Goal: Information Seeking & Learning: Check status

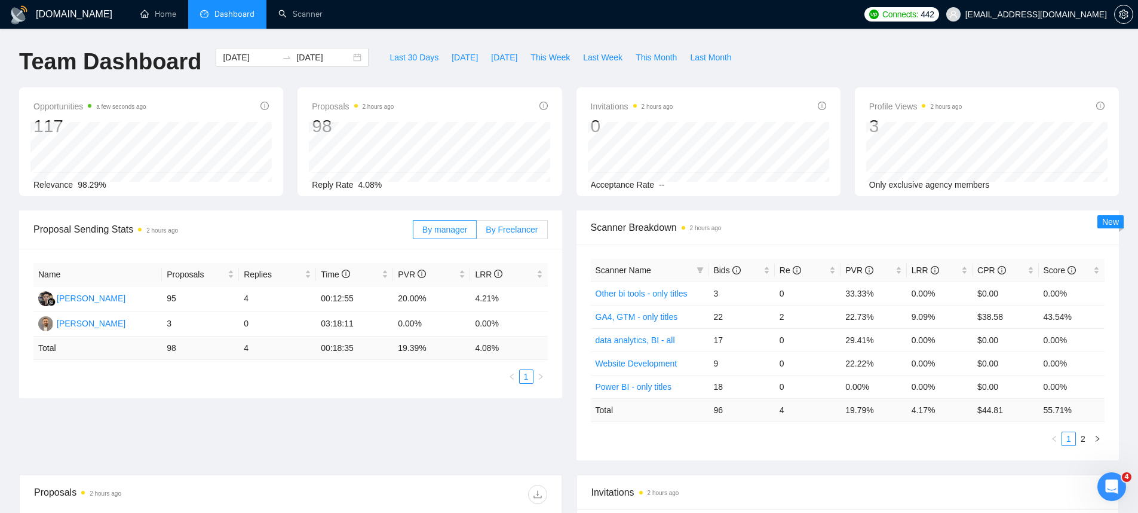
click at [500, 235] on label "By Freelancer" at bounding box center [512, 229] width 70 height 19
click at [477, 232] on input "By Freelancer" at bounding box center [477, 232] width 0 height 0
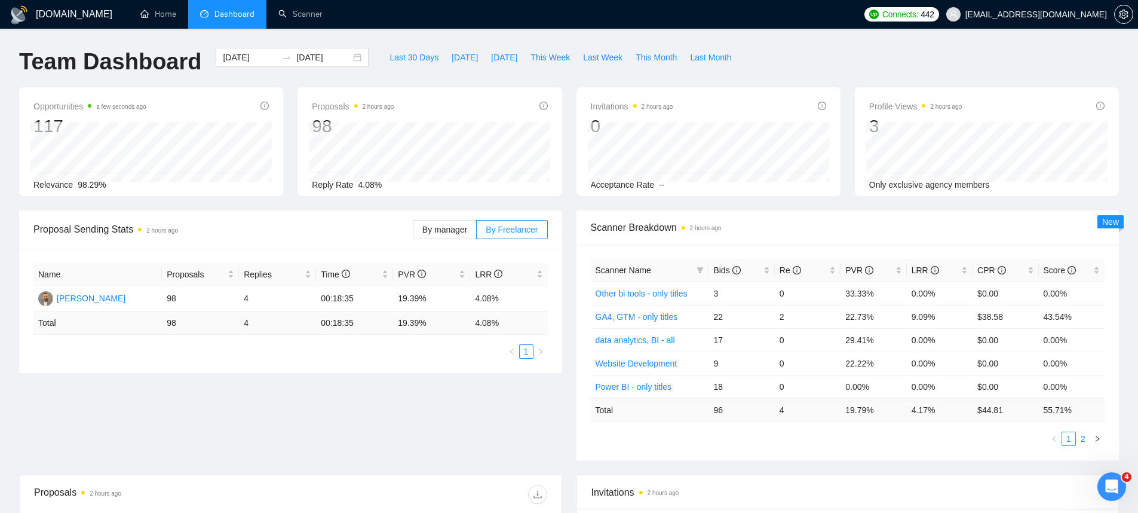
click at [1089, 443] on link "2" at bounding box center [1082, 438] width 13 height 13
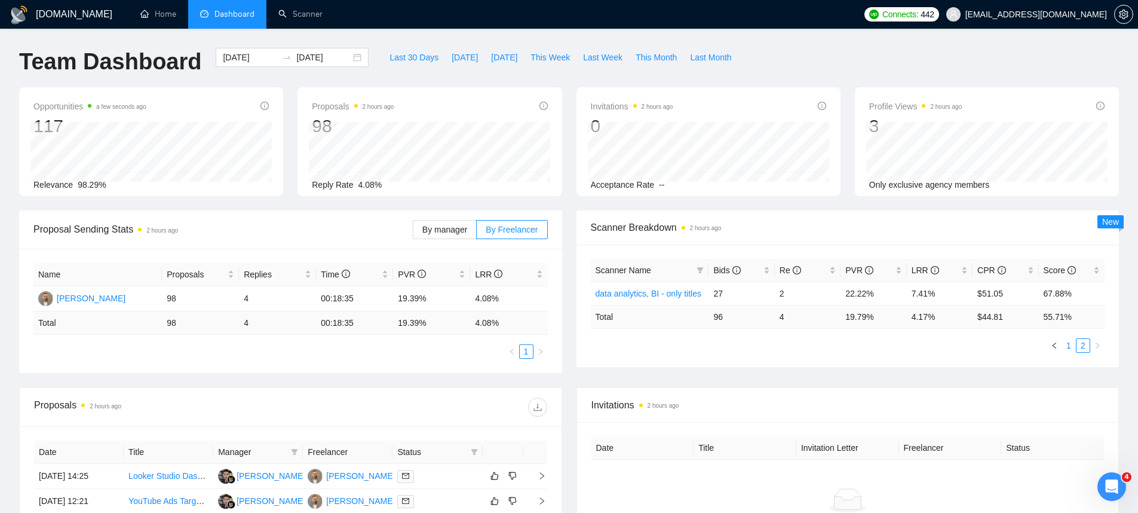
click at [1073, 342] on link "1" at bounding box center [1068, 345] width 13 height 13
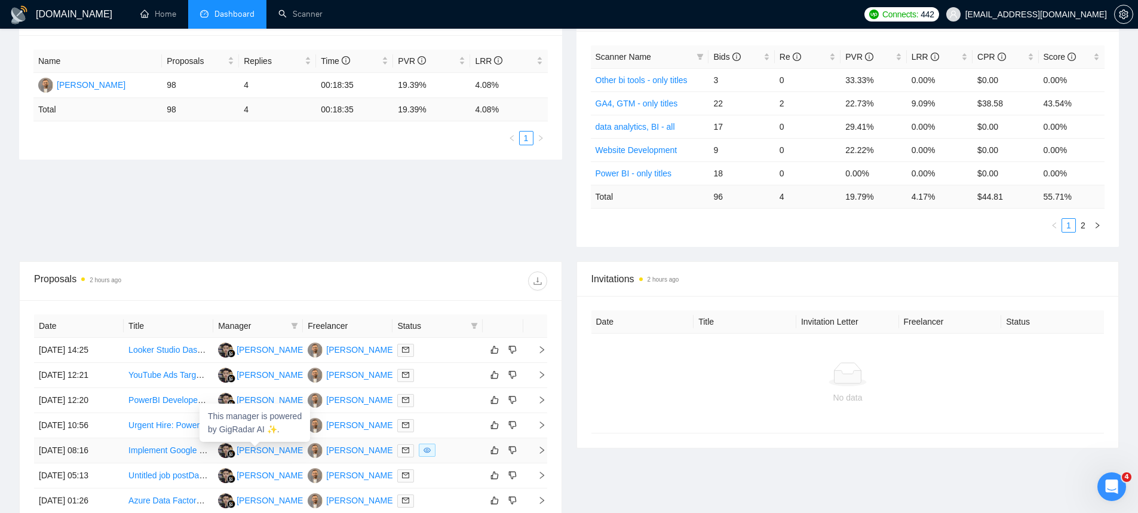
scroll to position [253, 0]
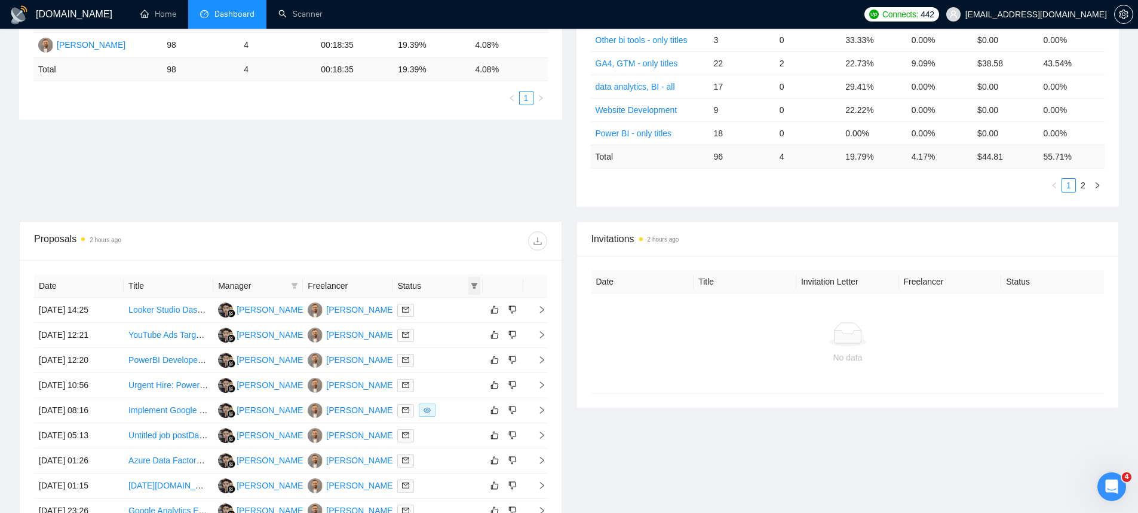
click at [470, 289] on span at bounding box center [474, 286] width 12 height 18
click at [441, 309] on span "Chat" at bounding box center [436, 308] width 23 height 10
checkbox input "true"
click at [464, 351] on span "OK" at bounding box center [464, 351] width 12 height 13
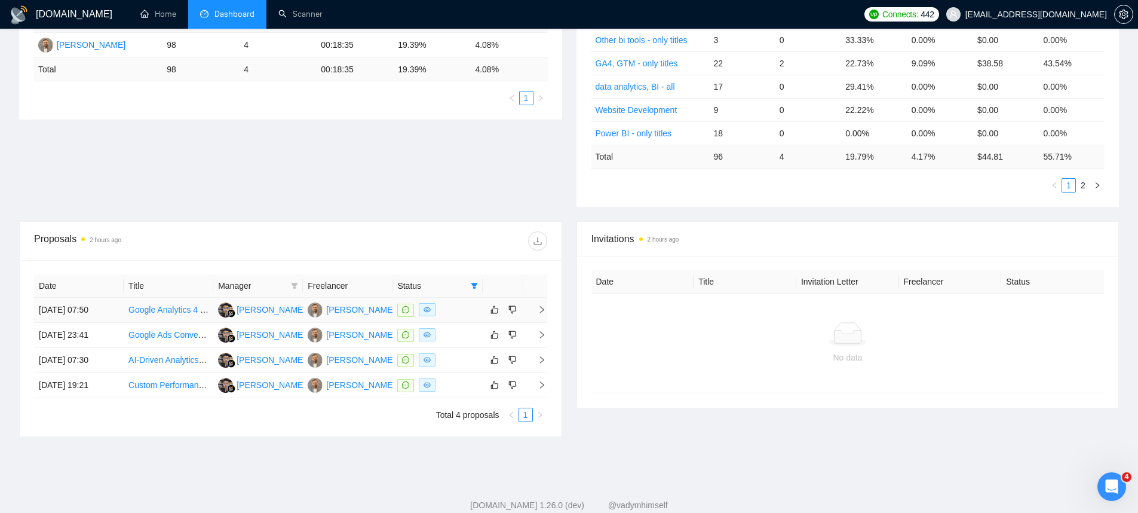
click at [85, 300] on td "[DATE] 07:50" at bounding box center [79, 309] width 90 height 25
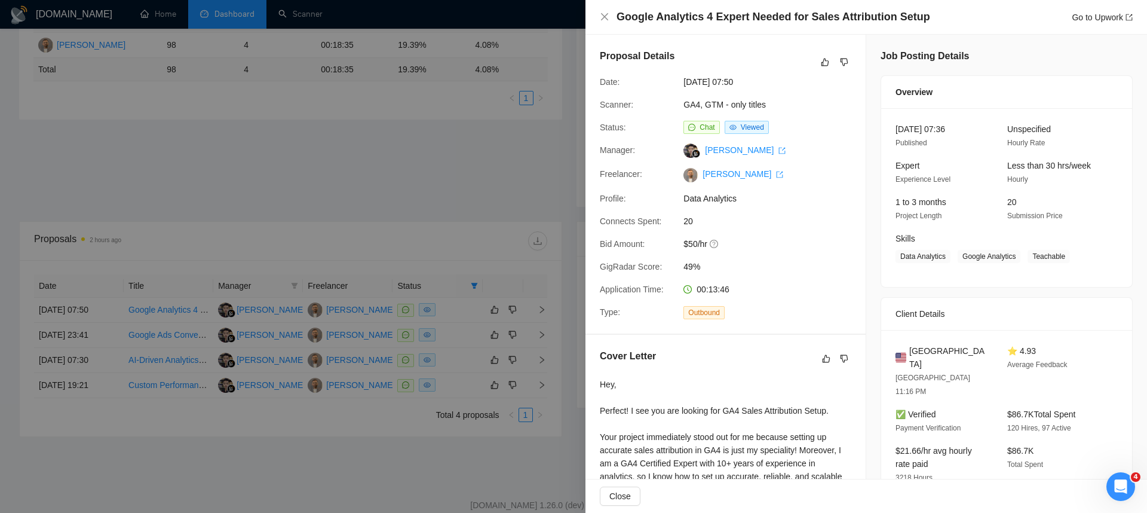
click at [85, 311] on div at bounding box center [573, 256] width 1147 height 513
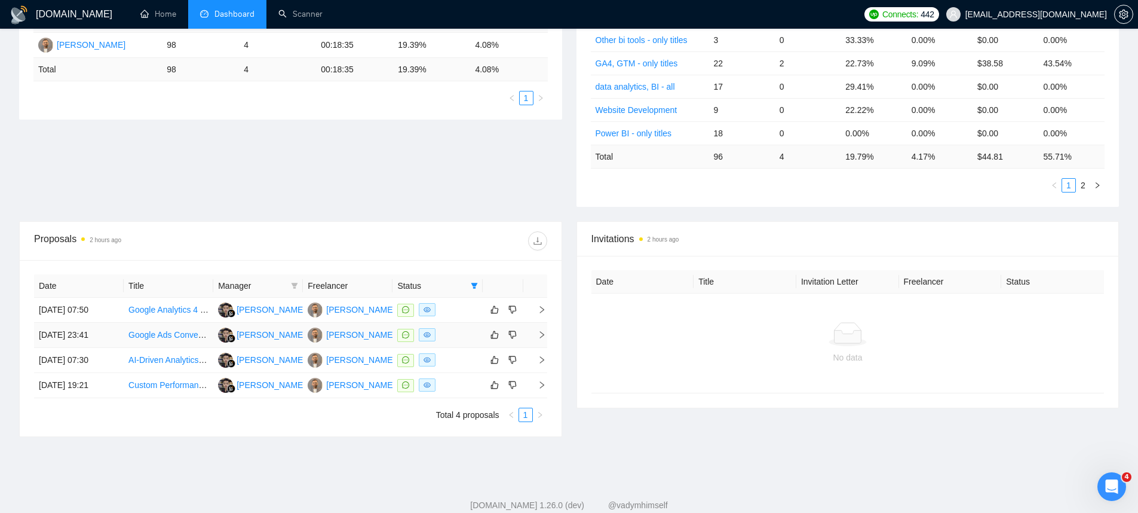
click at [84, 326] on td "[DATE] 23:41" at bounding box center [79, 335] width 90 height 25
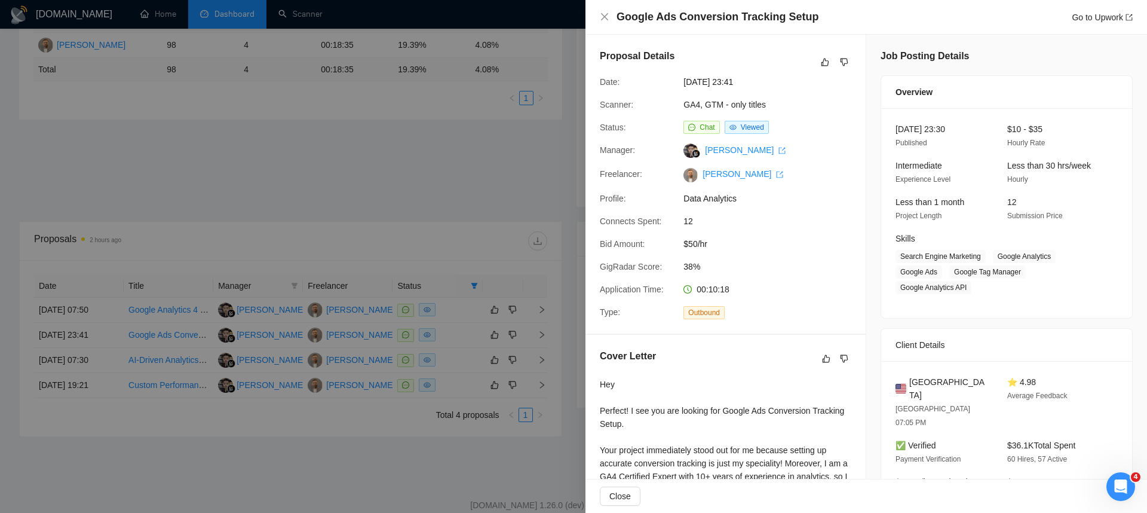
click at [84, 326] on div at bounding box center [573, 256] width 1147 height 513
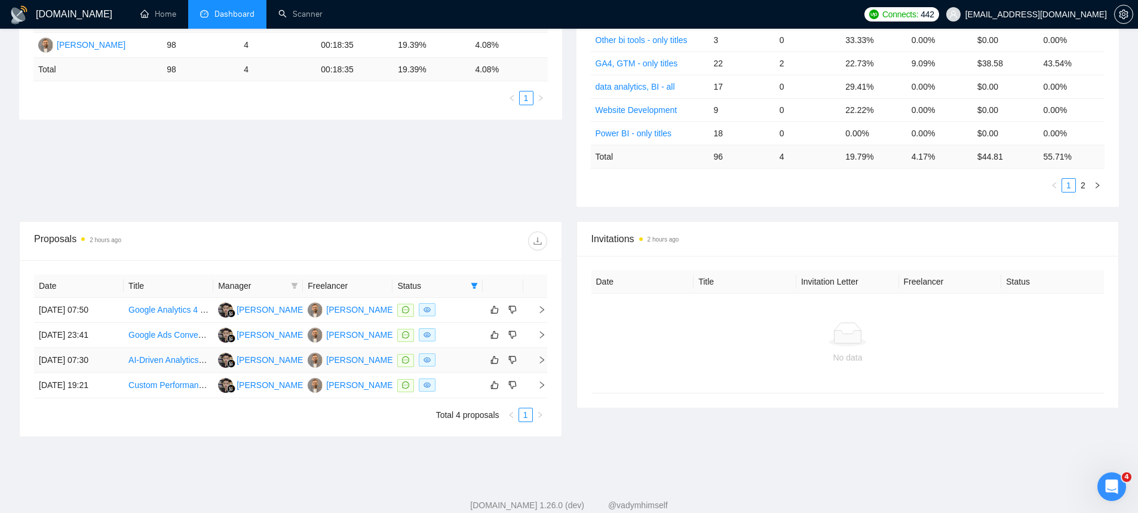
click at [85, 348] on td "[DATE] 07:30" at bounding box center [79, 360] width 90 height 25
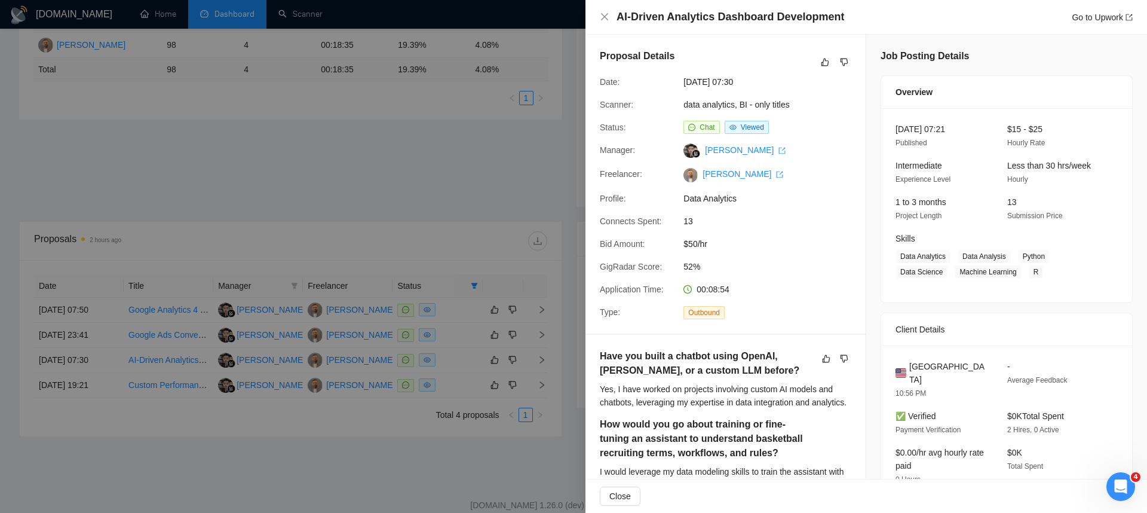
click at [99, 372] on div at bounding box center [573, 256] width 1147 height 513
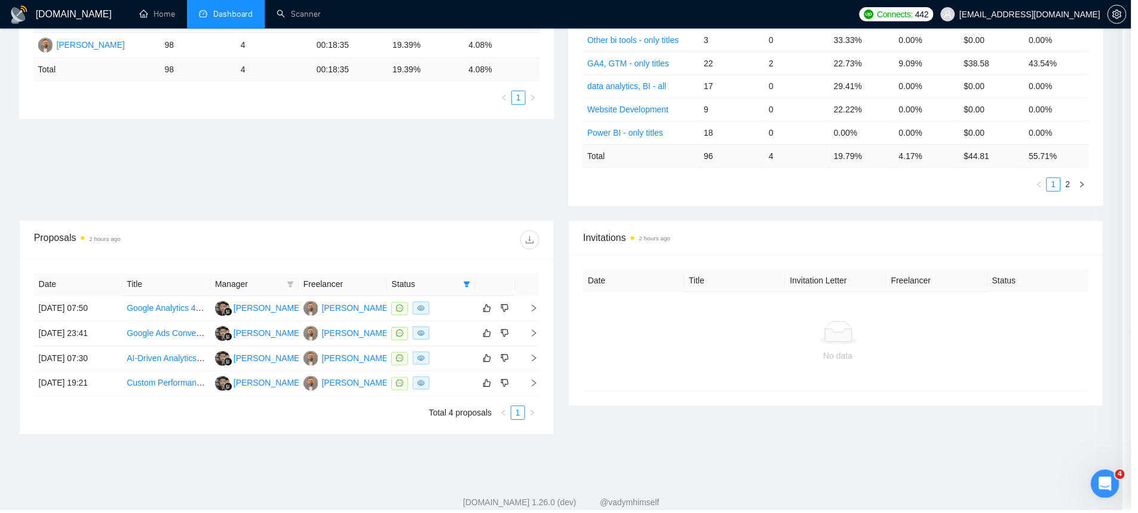
click at [98, 376] on td "[DATE] 19:21" at bounding box center [78, 385] width 89 height 25
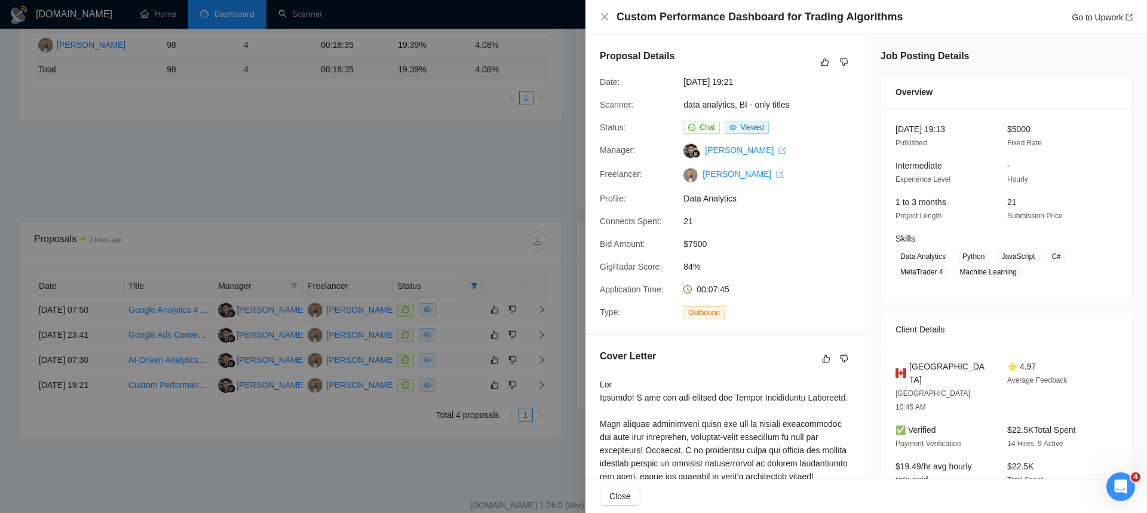
click at [98, 376] on div at bounding box center [573, 256] width 1147 height 513
